Goal: Complete application form

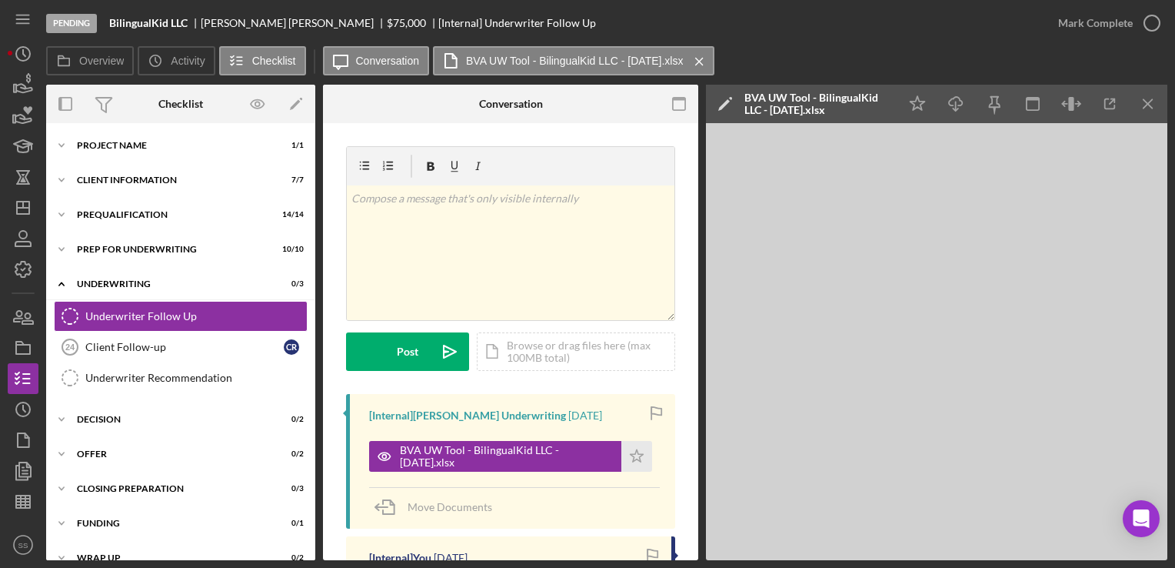
scroll to position [19, 0]
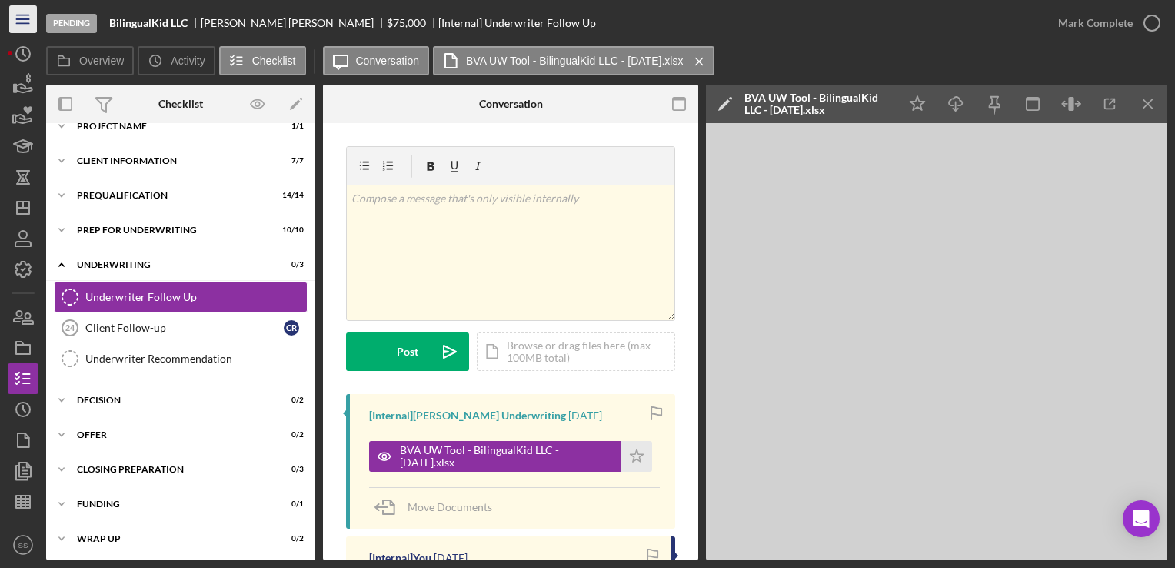
click at [15, 17] on icon "Icon/Menu" at bounding box center [23, 19] width 35 height 35
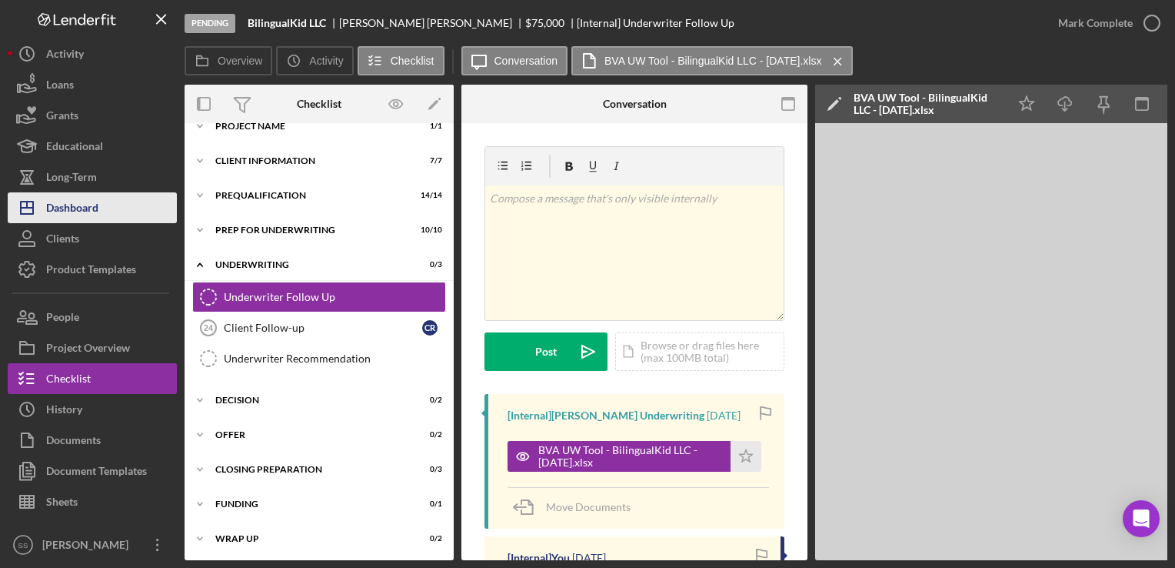
click at [72, 192] on div "Dashboard" at bounding box center [72, 209] width 52 height 35
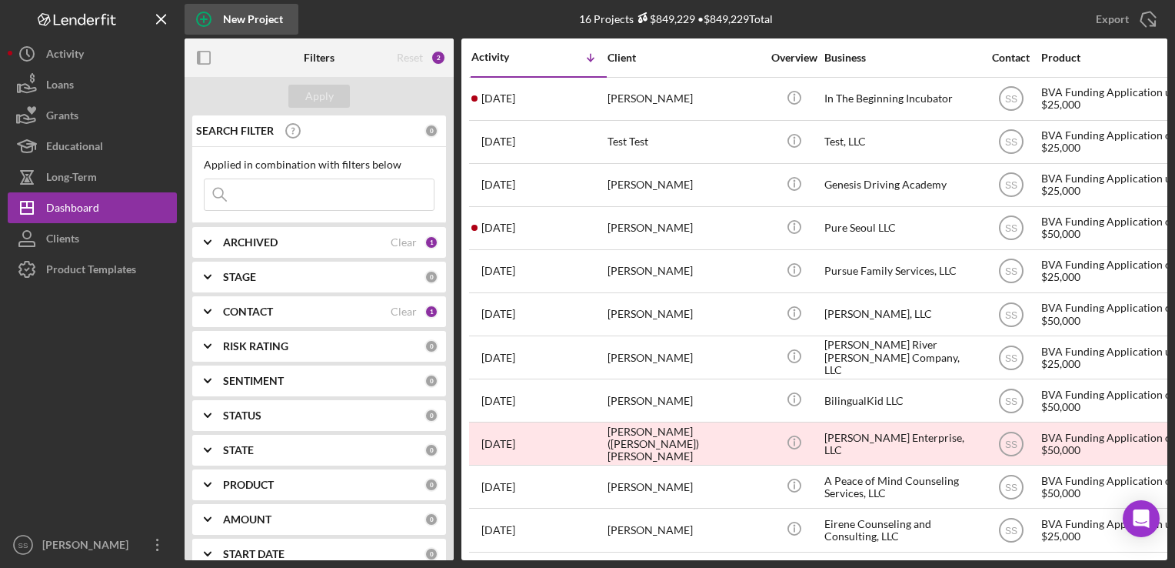
click at [205, 15] on icon "button" at bounding box center [204, 19] width 38 height 38
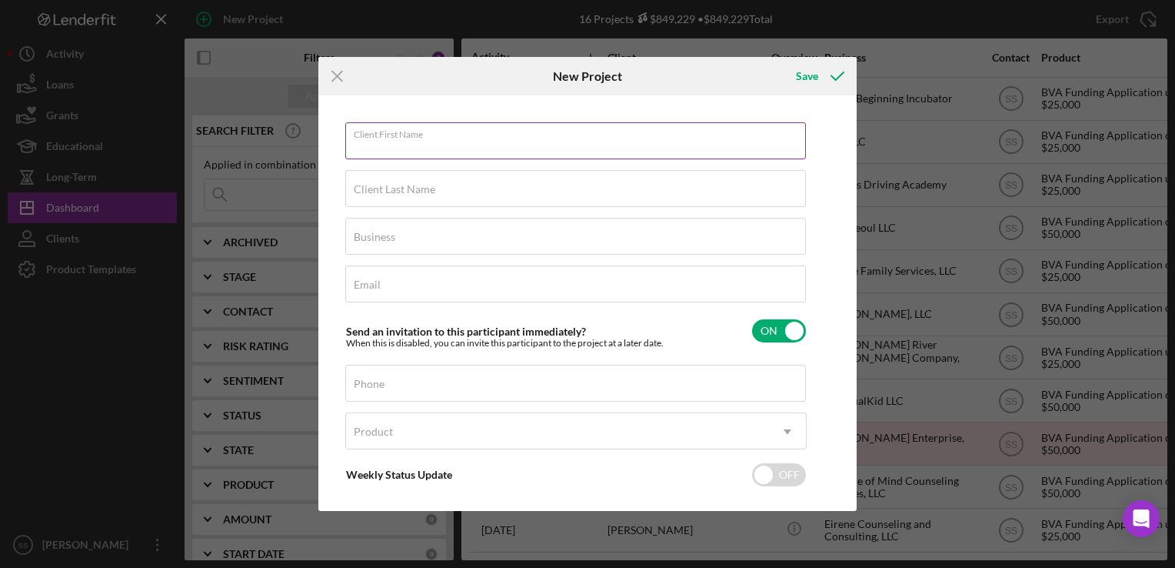
click at [442, 138] on div "Client First Name Required" at bounding box center [575, 141] width 461 height 38
type input "[PERSON_NAME]"
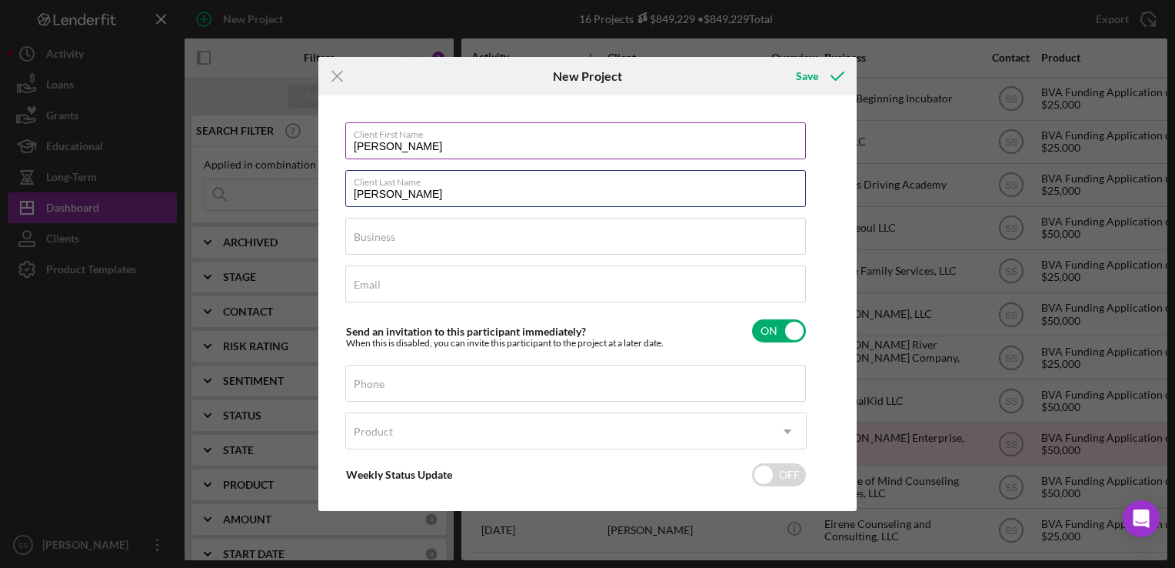
type input "[PERSON_NAME]"
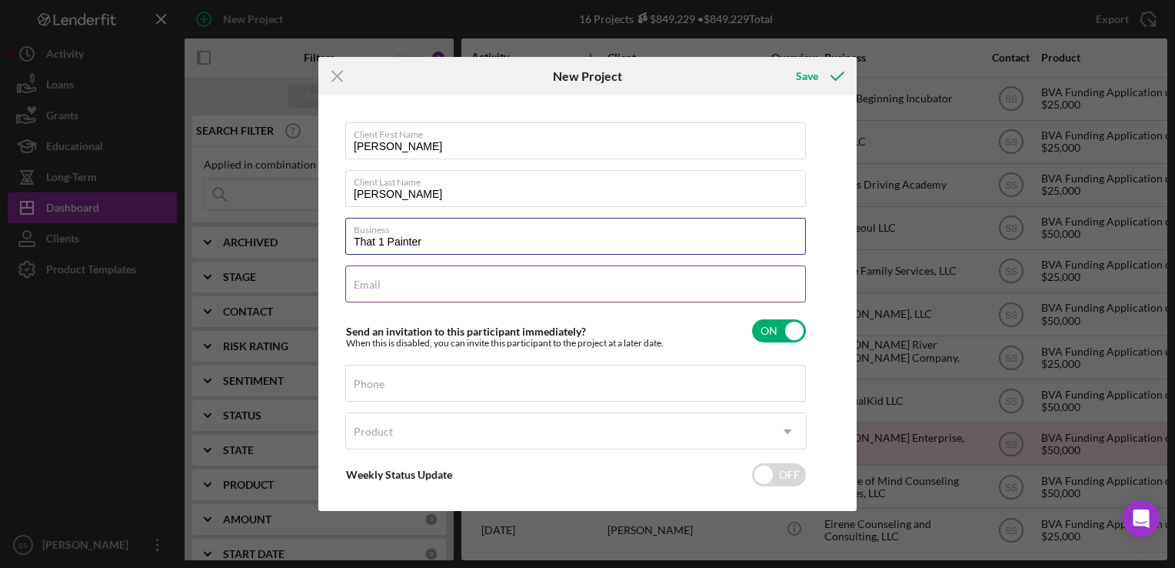
type input "That 1 Painter"
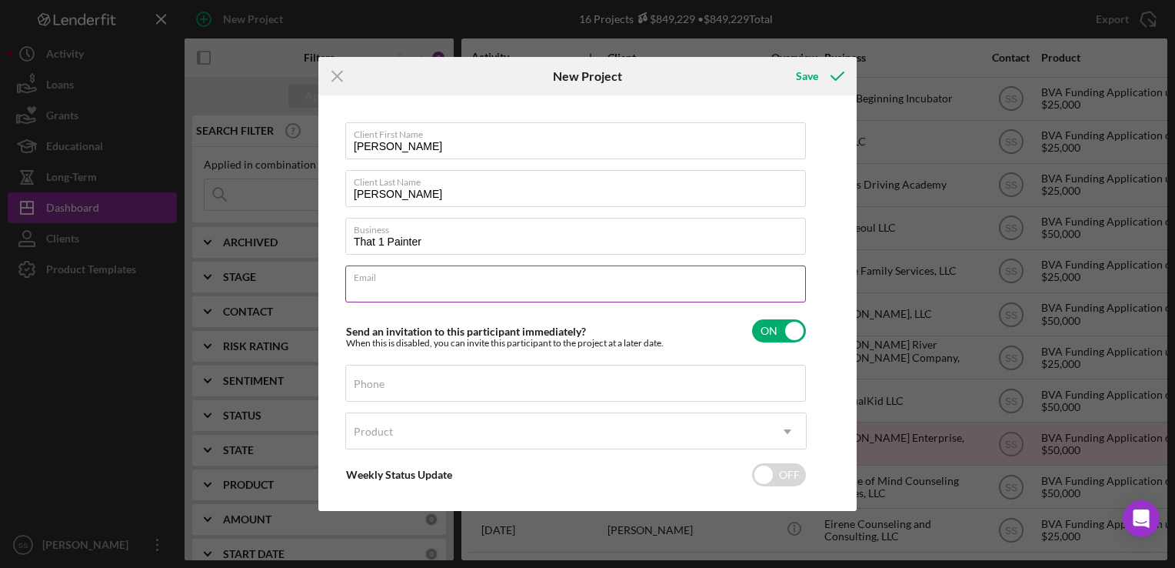
click at [443, 291] on input "Email" at bounding box center [575, 283] width 461 height 37
type input "[PERSON_NAME][EMAIL_ADDRESS][PERSON_NAME][DOMAIN_NAME]"
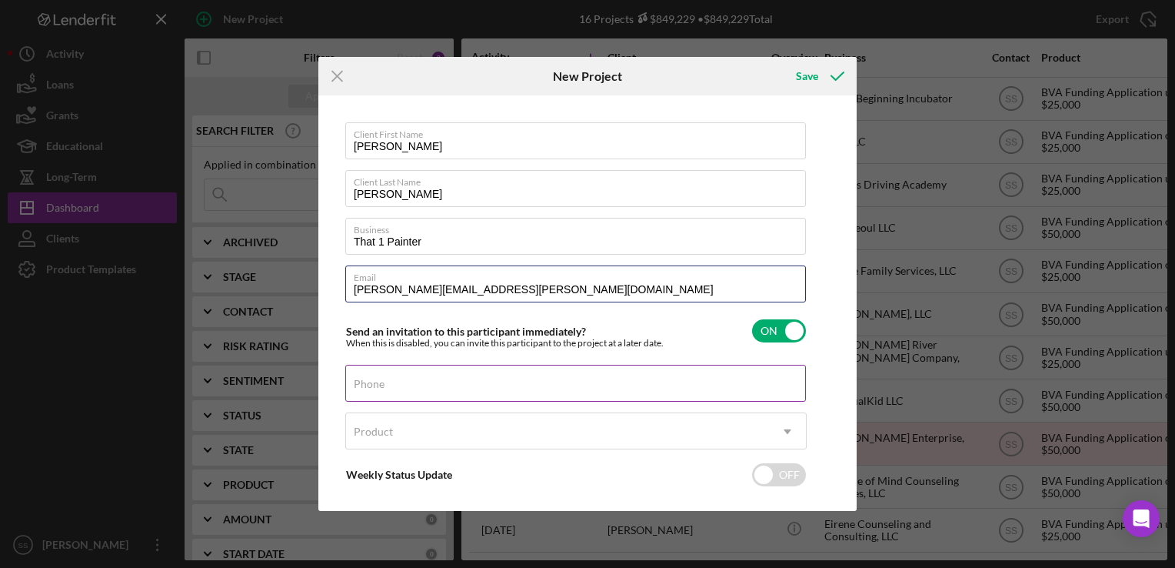
scroll to position [68, 0]
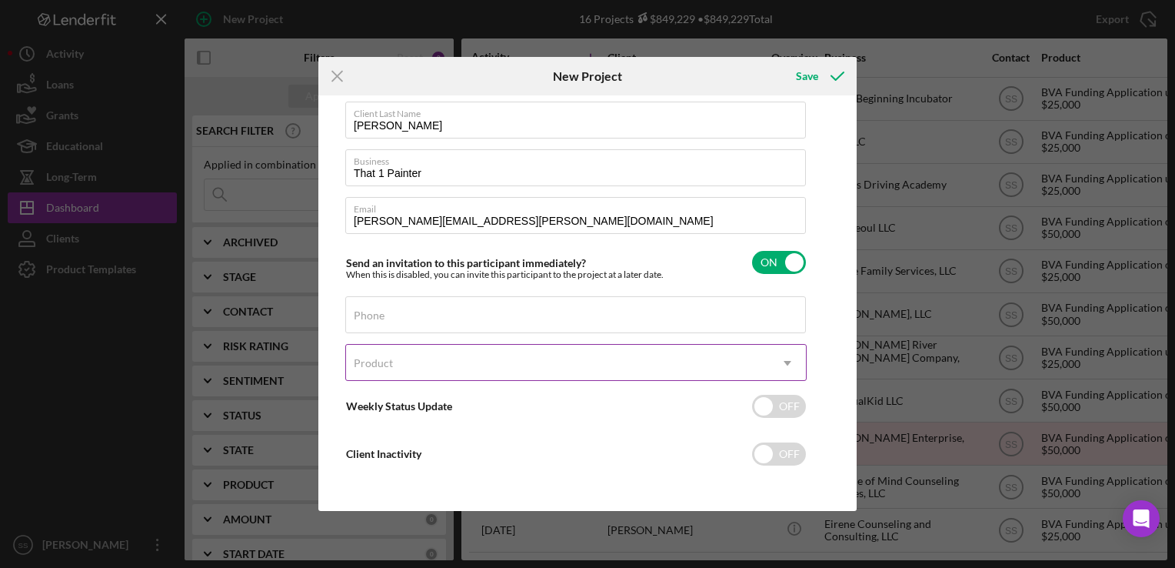
click at [600, 365] on div "Product" at bounding box center [557, 362] width 423 height 35
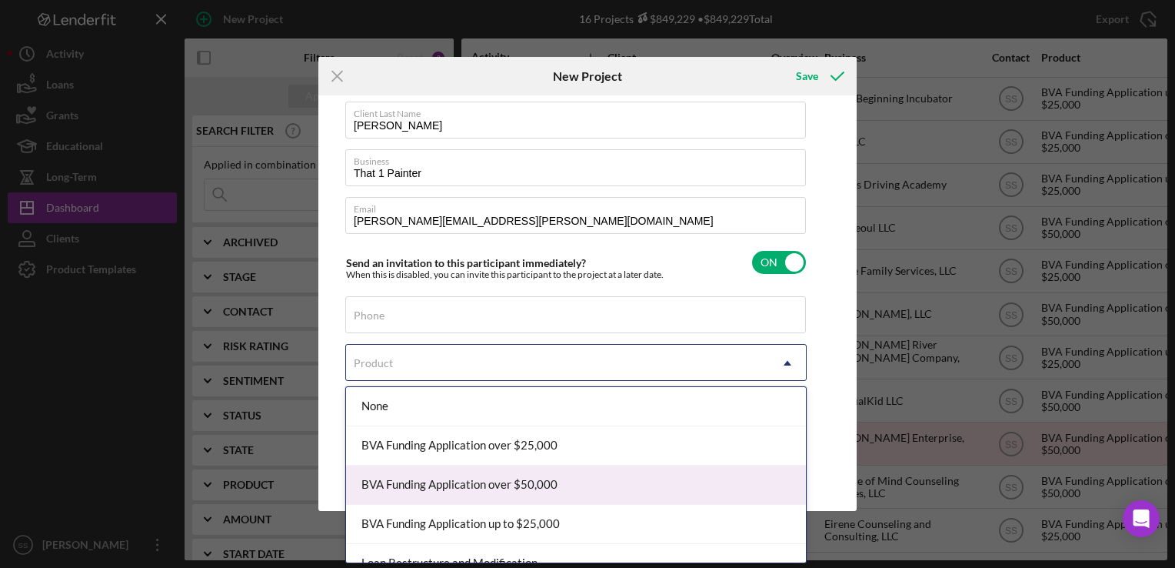
scroll to position [19, 0]
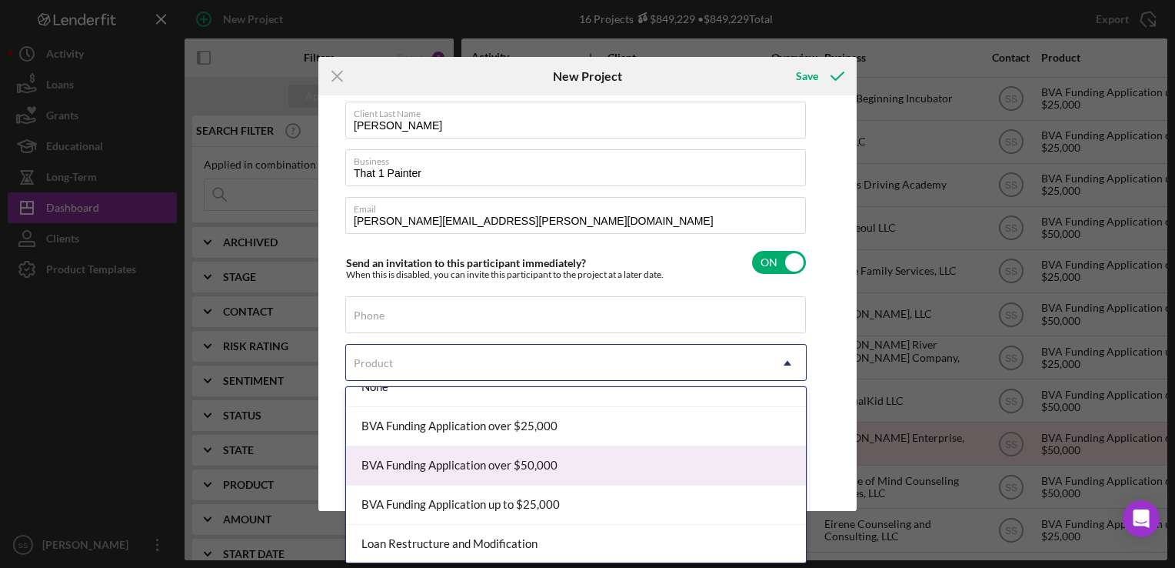
click at [495, 455] on div "BVA Funding Application over $50,000" at bounding box center [576, 465] width 460 height 39
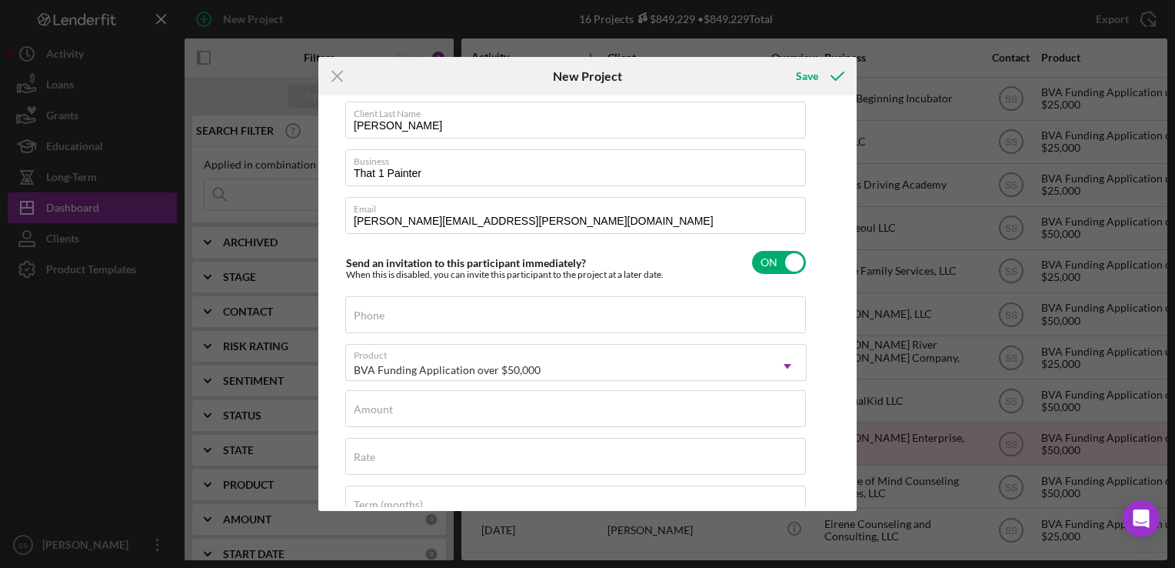
checkbox input "true"
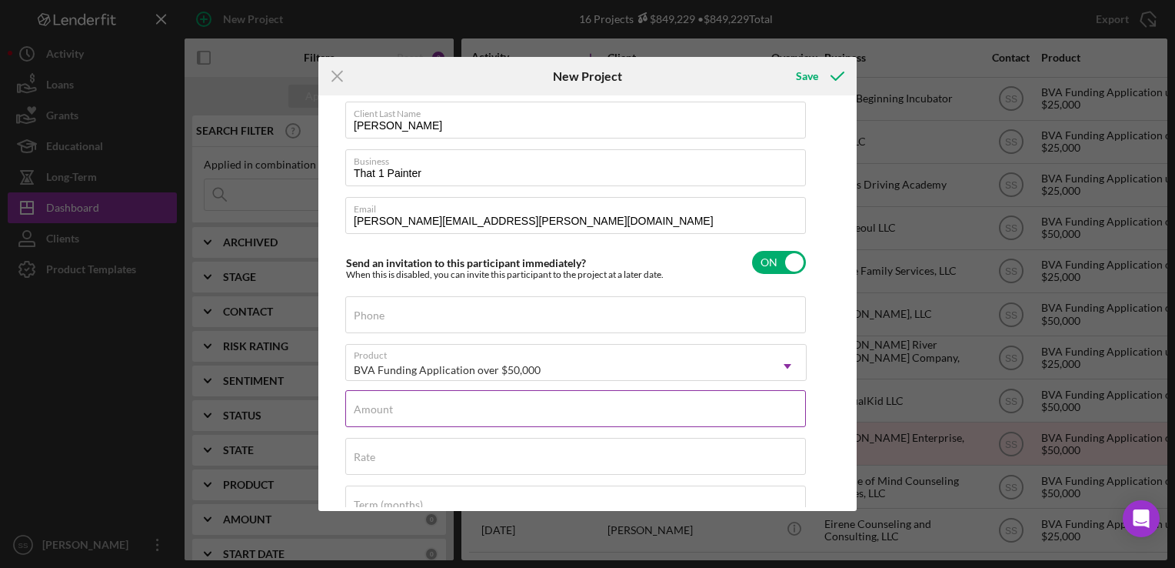
click at [546, 419] on input "Amount" at bounding box center [575, 408] width 461 height 37
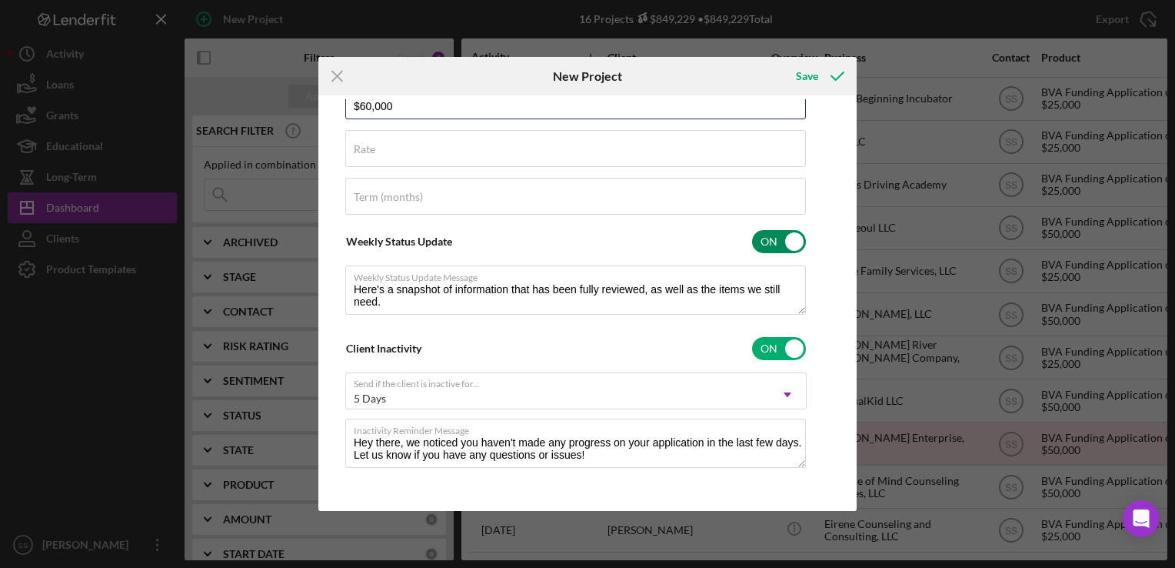
scroll to position [0, 0]
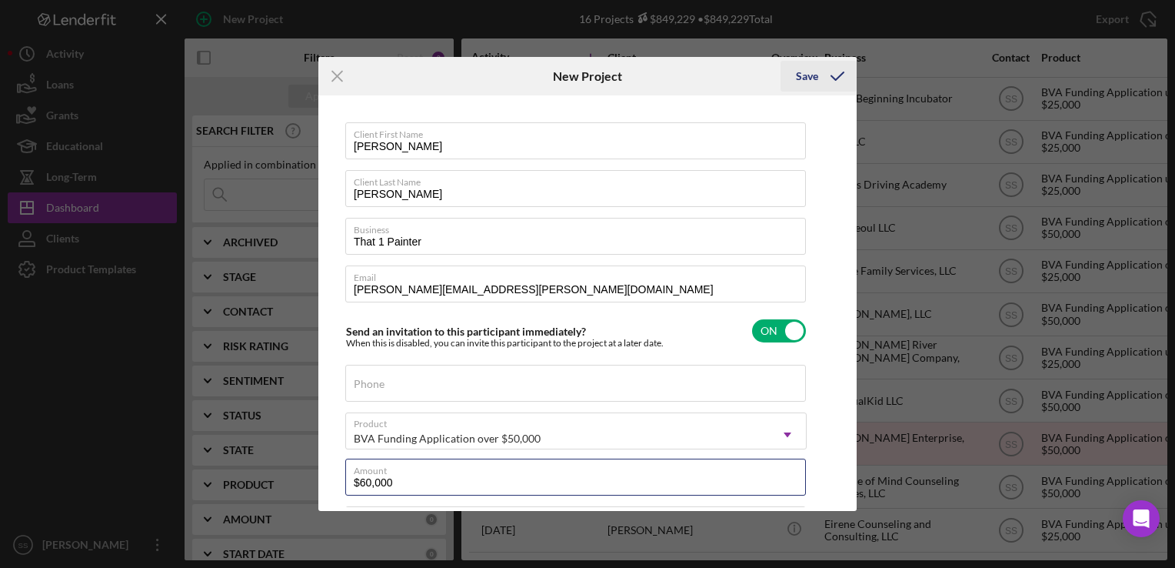
type input "$60,000"
click at [826, 89] on icon "submit" at bounding box center [837, 76] width 38 height 38
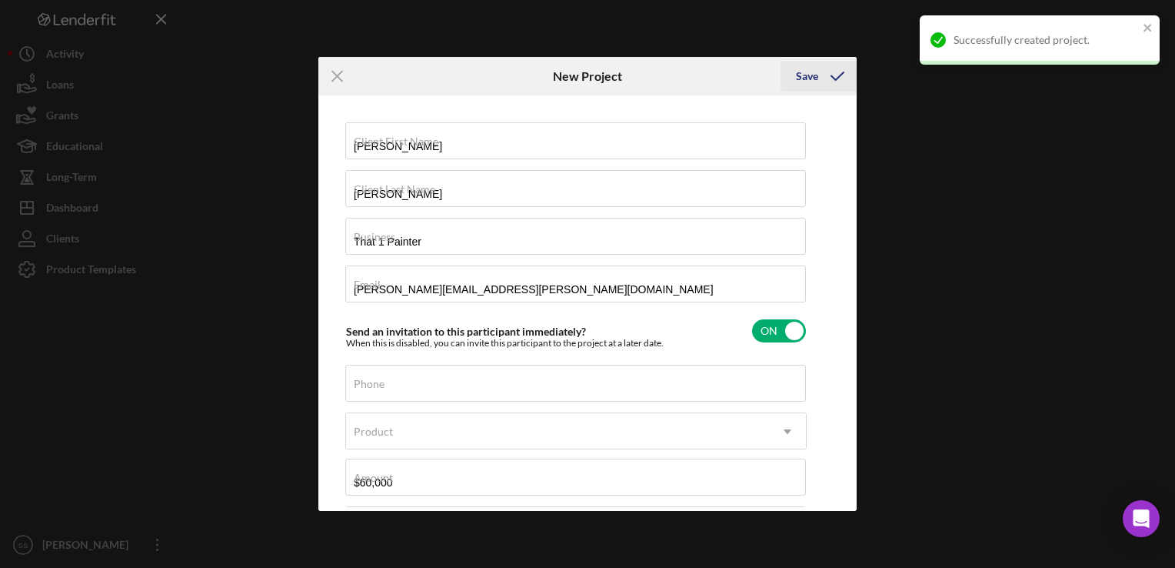
checkbox input "false"
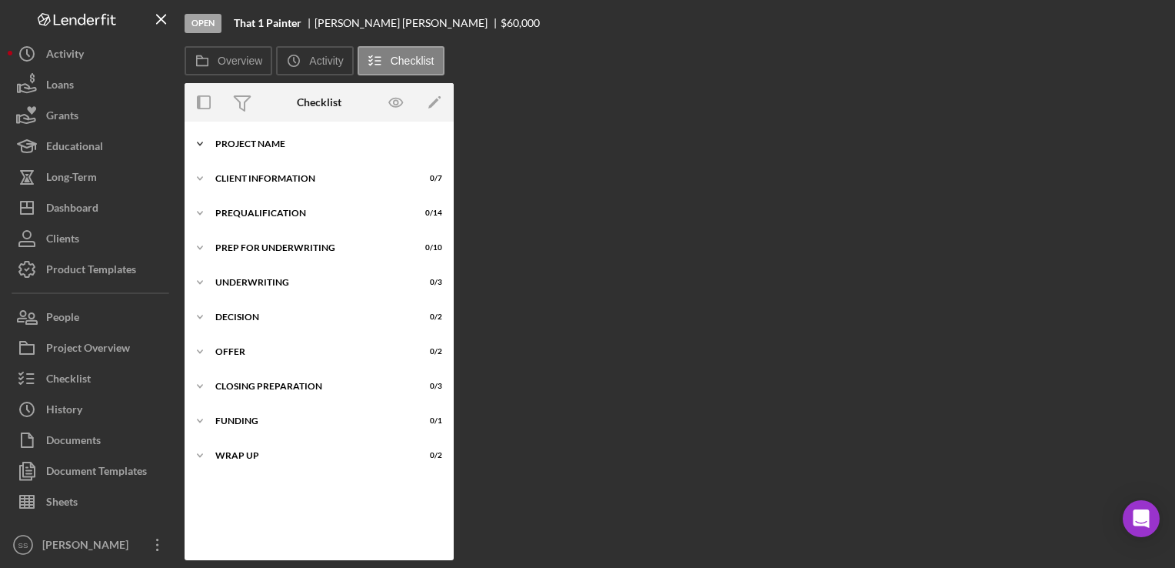
click at [242, 149] on div "Icon/Expander Project Name 0 / 1" at bounding box center [319, 143] width 269 height 31
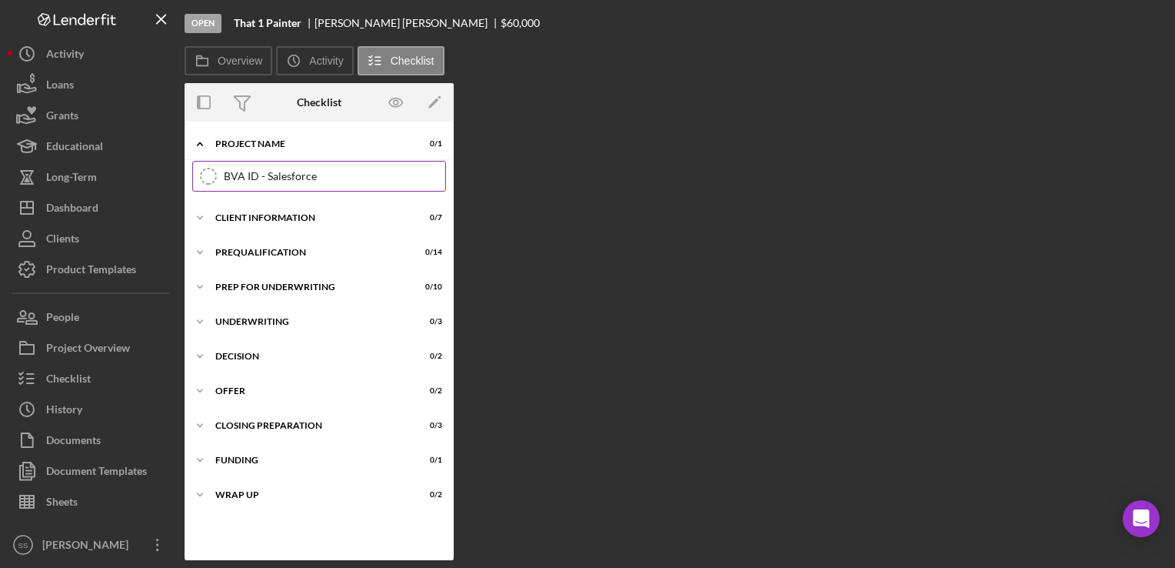
click at [246, 171] on div "BVA ID - Salesforce" at bounding box center [335, 176] width 222 height 12
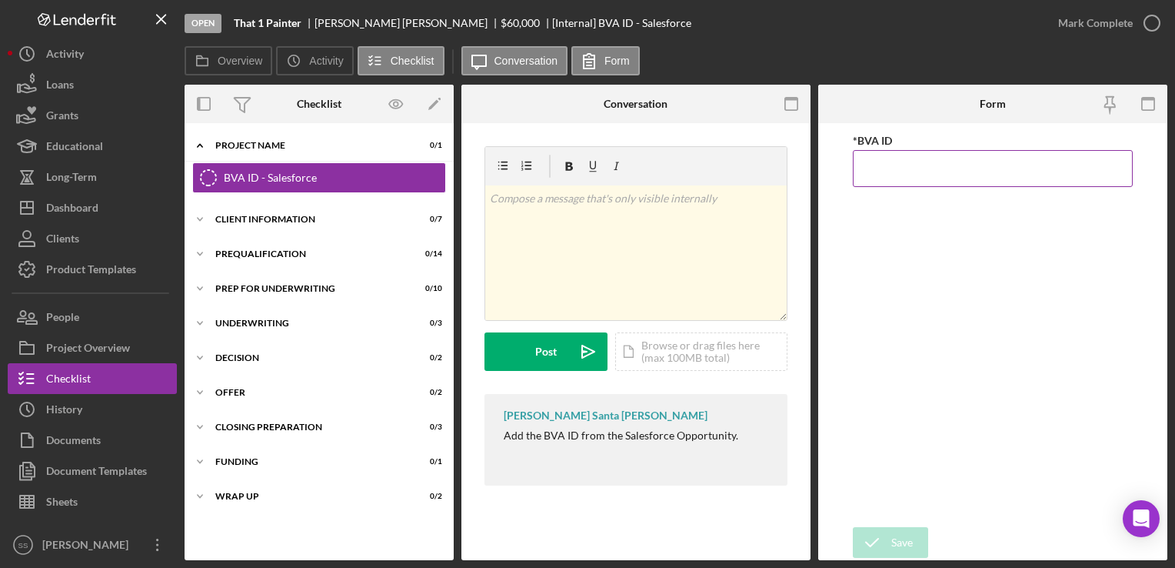
click at [912, 161] on input "*BVA ID" at bounding box center [992, 168] width 279 height 37
type input "000908"
click at [883, 535] on icon "submit" at bounding box center [872, 542] width 38 height 38
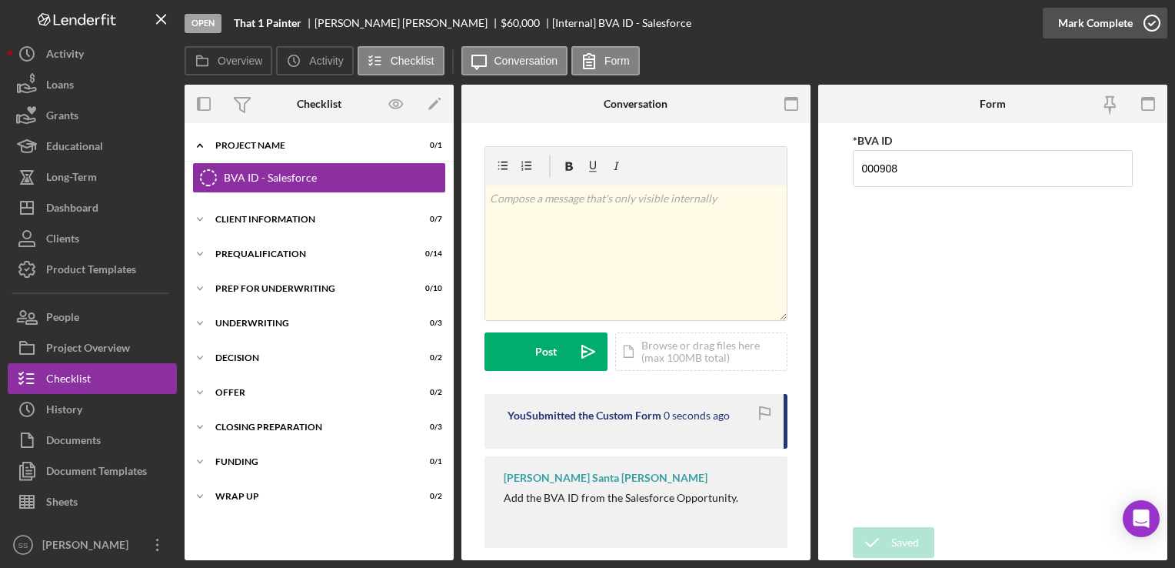
click at [1137, 22] on icon "button" at bounding box center [1152, 23] width 38 height 38
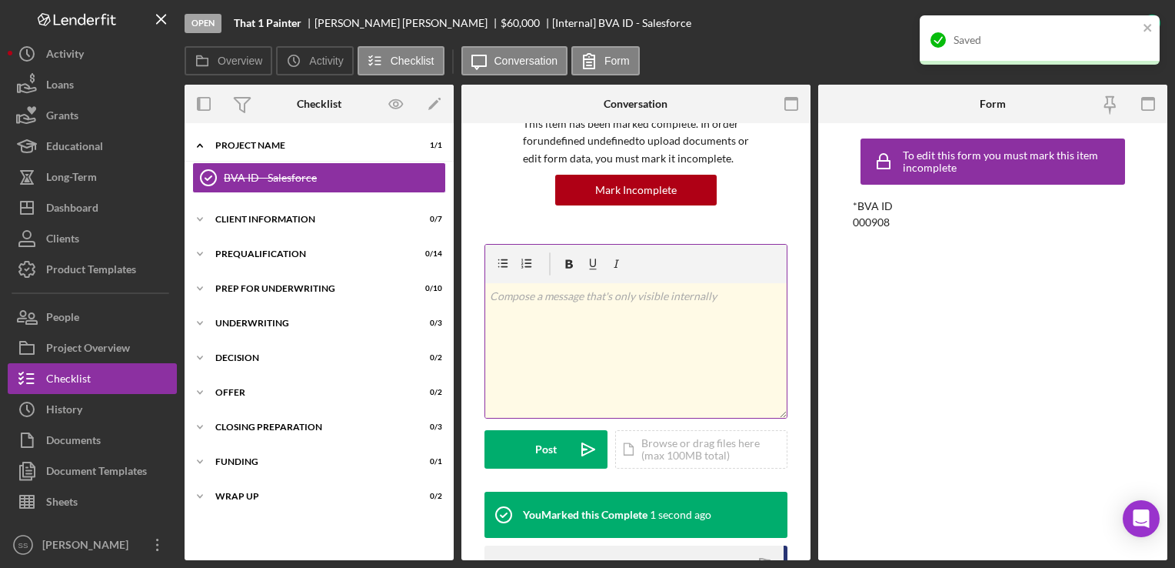
scroll to position [132, 0]
